Goal: Find specific page/section: Find specific page/section

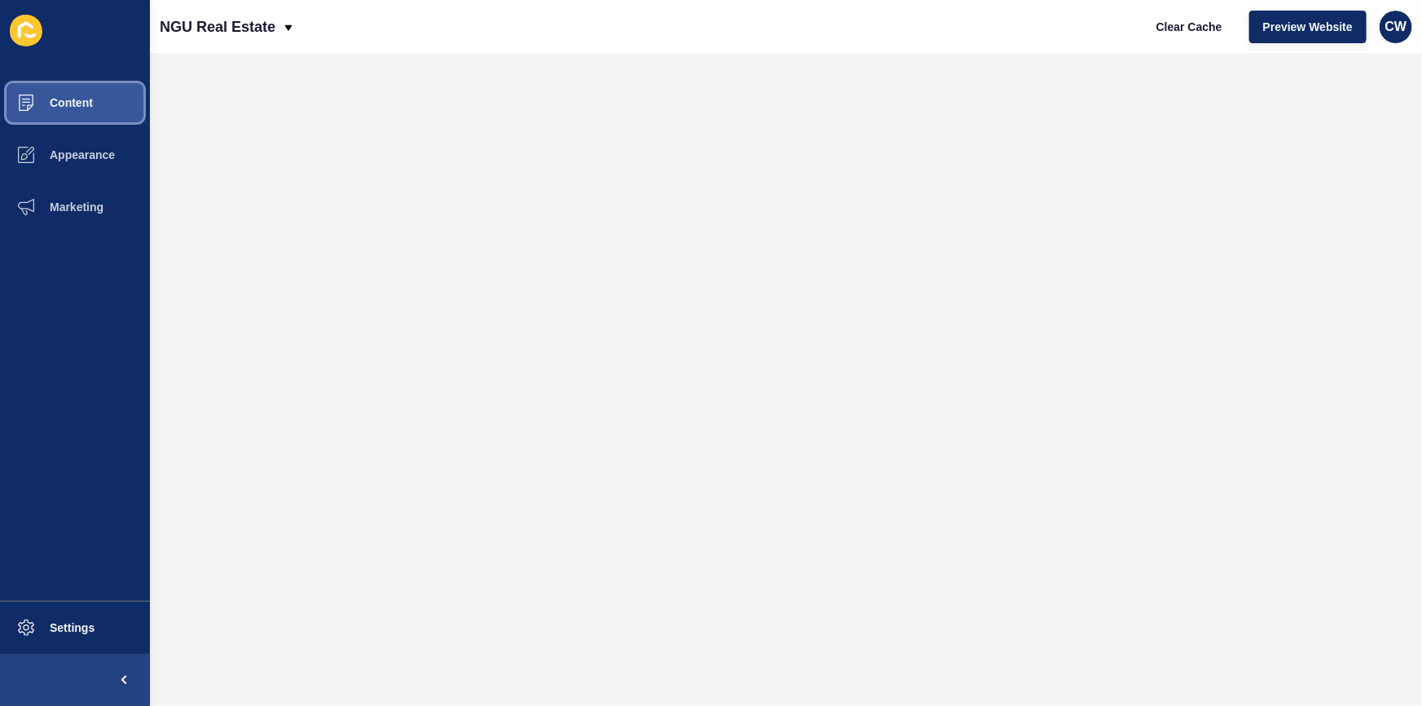
click at [73, 94] on button "Content" at bounding box center [75, 103] width 150 height 52
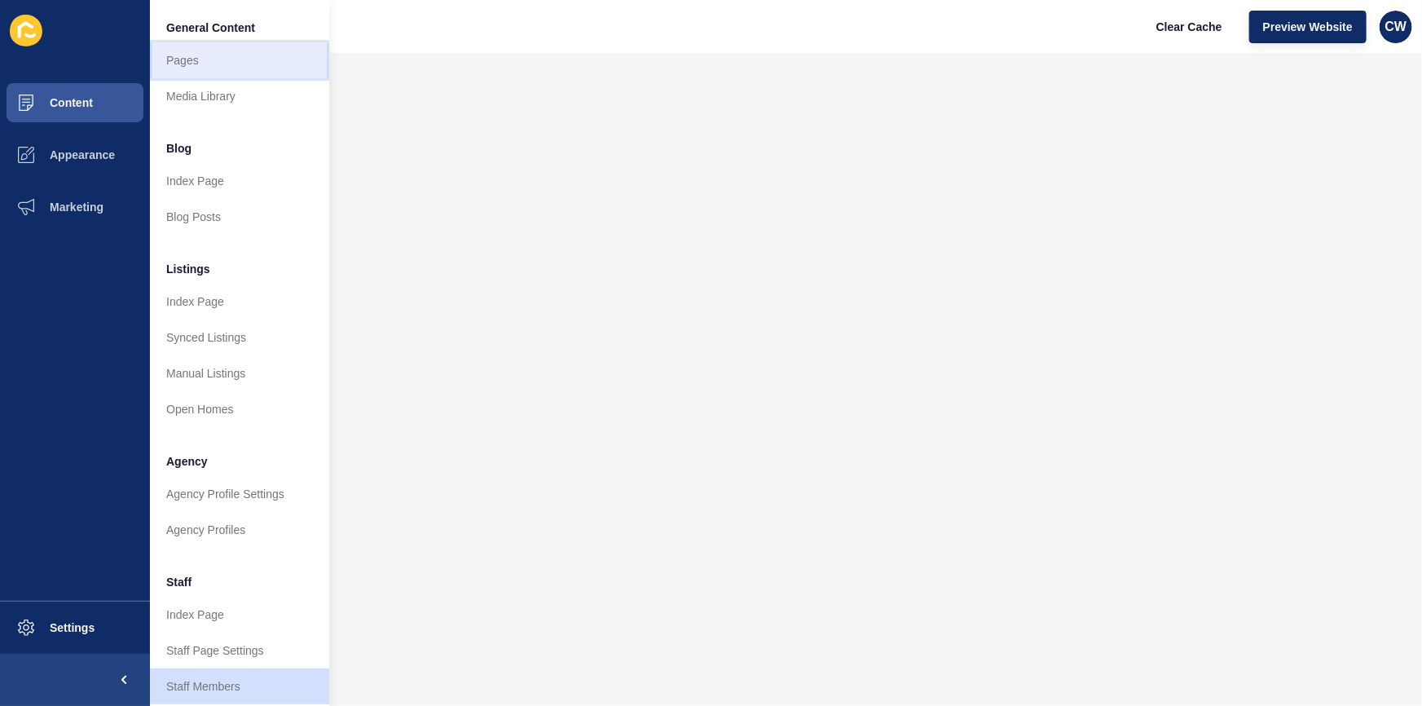
click at [235, 64] on link "Pages" at bounding box center [239, 60] width 179 height 36
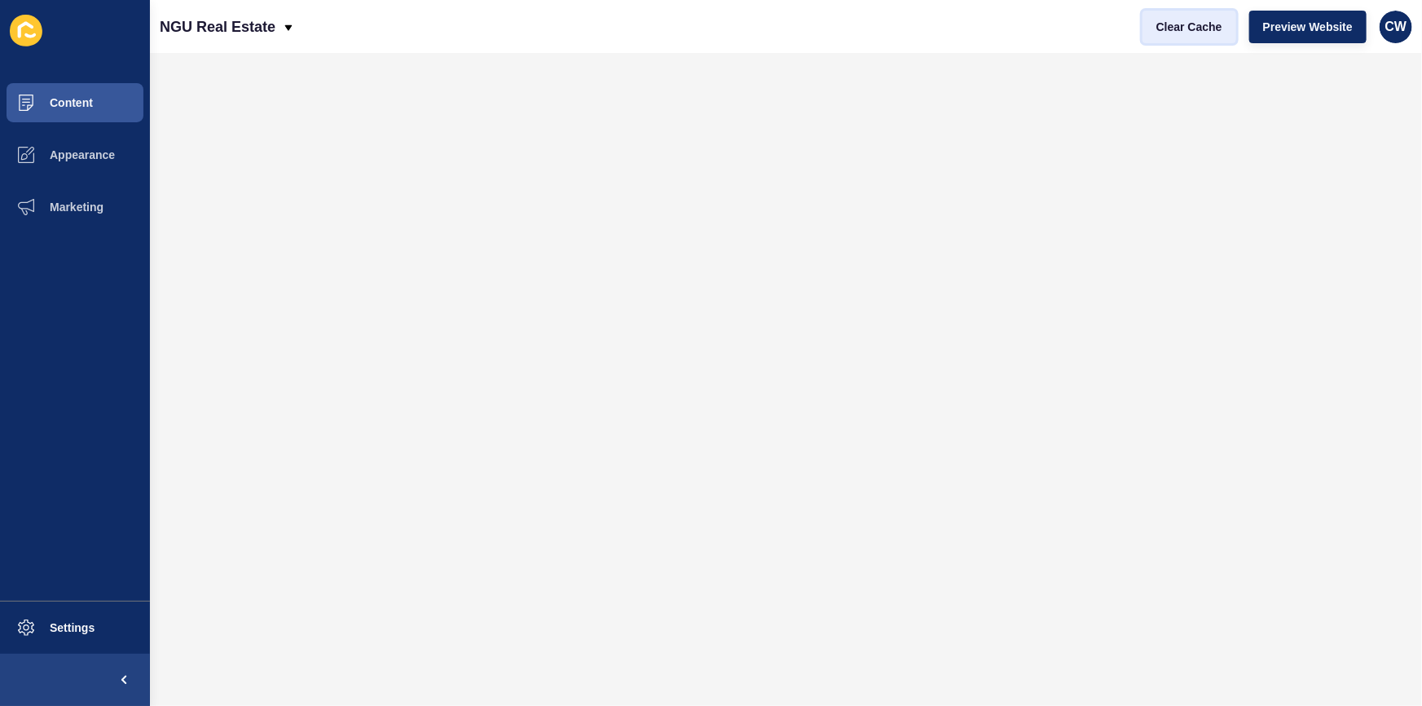
click at [1183, 31] on span "Clear Cache" at bounding box center [1189, 27] width 66 height 16
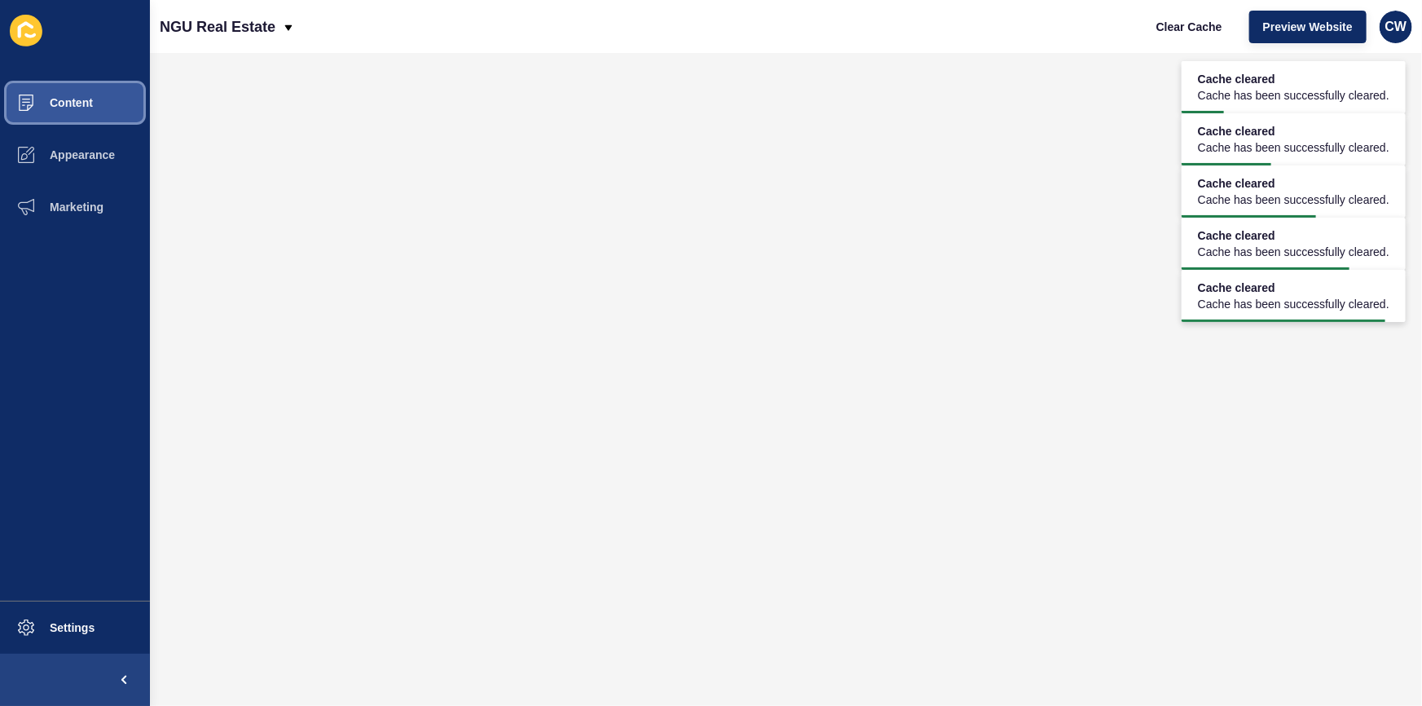
click at [90, 102] on span "Content" at bounding box center [45, 102] width 95 height 13
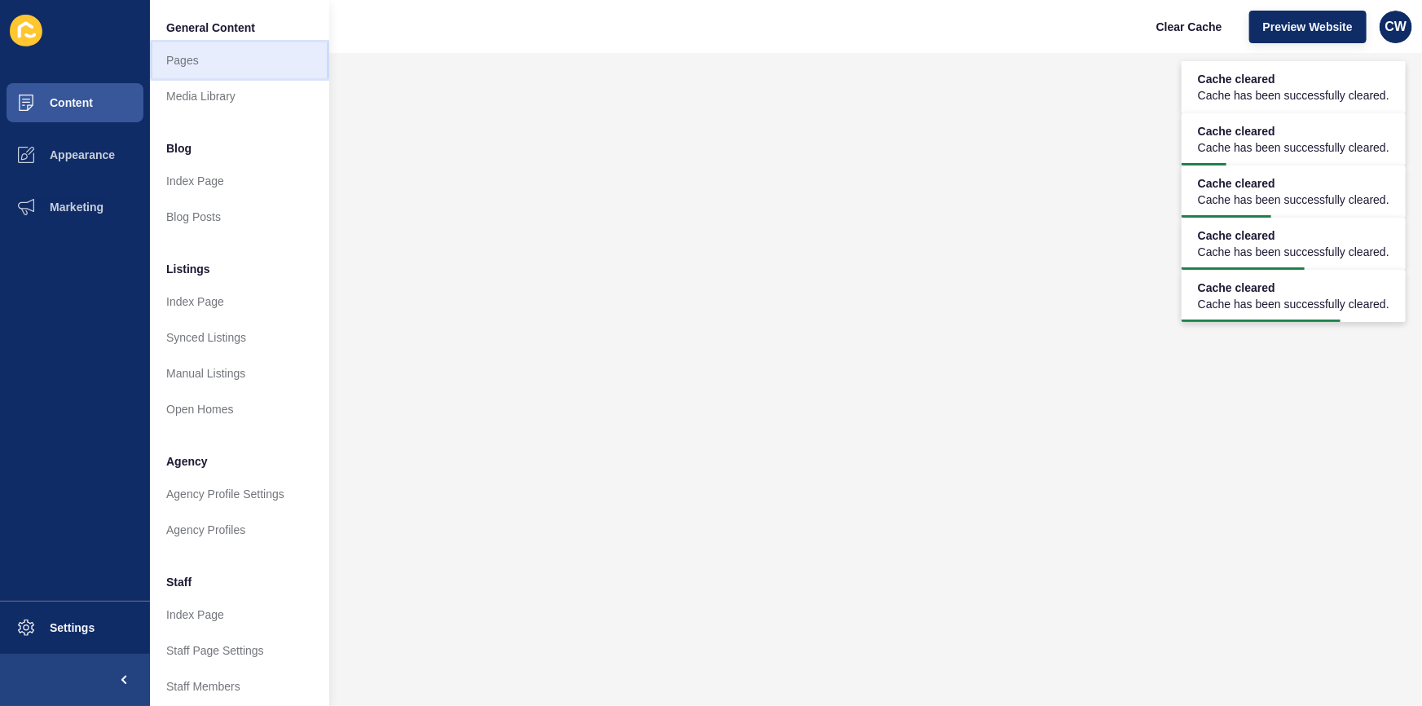
click at [242, 60] on link "Pages" at bounding box center [239, 60] width 179 height 36
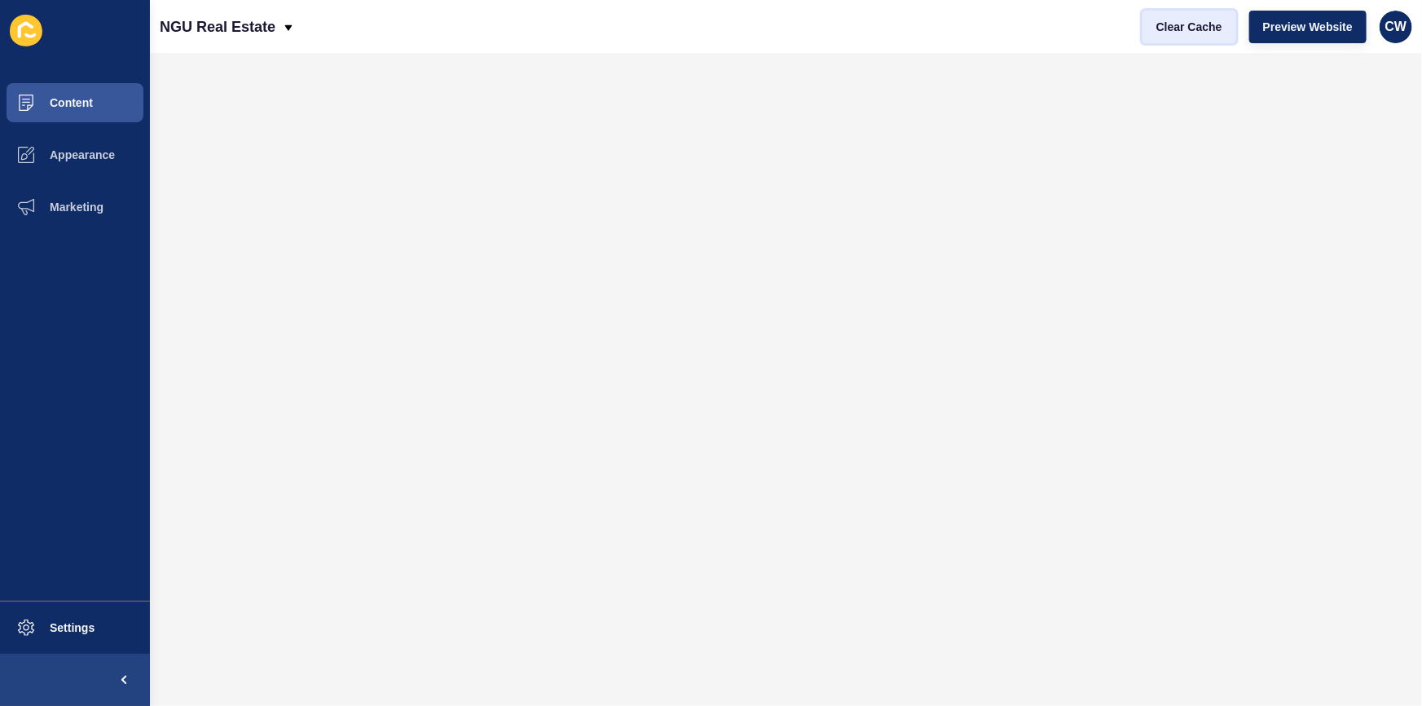
click at [1213, 28] on span "Clear Cache" at bounding box center [1189, 27] width 66 height 16
